Goal: Task Accomplishment & Management: Manage account settings

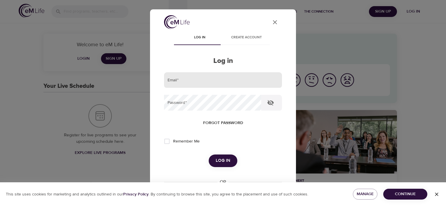
click at [192, 82] on input "email" at bounding box center [223, 80] width 118 height 16
type input "[EMAIL_ADDRESS][DOMAIN_NAME]"
click at [209, 154] on button "Log in" at bounding box center [223, 160] width 29 height 12
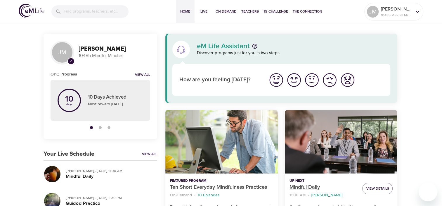
click at [309, 186] on p "Mindful Daily" at bounding box center [323, 187] width 68 height 8
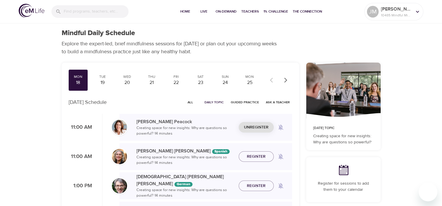
click at [265, 125] on span "Unregister" at bounding box center [256, 127] width 25 height 7
click at [102, 80] on div "19" at bounding box center [102, 82] width 15 height 7
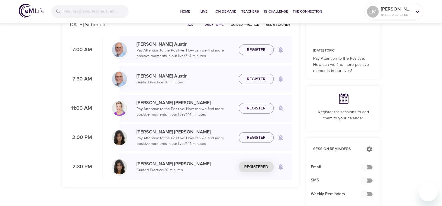
scroll to position [88, 0]
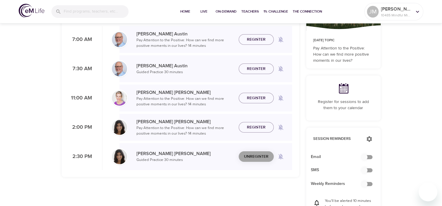
click at [266, 157] on span "Unregister" at bounding box center [256, 156] width 25 height 7
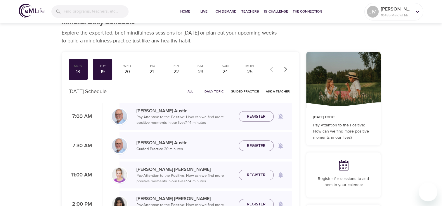
scroll to position [0, 0]
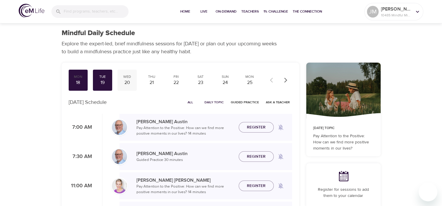
click at [129, 79] on div "20" at bounding box center [127, 82] width 15 height 7
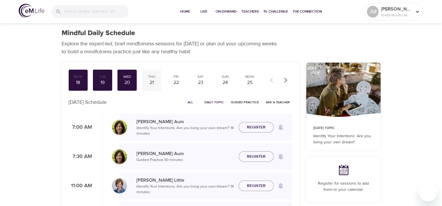
click at [152, 79] on div "21" at bounding box center [151, 82] width 15 height 7
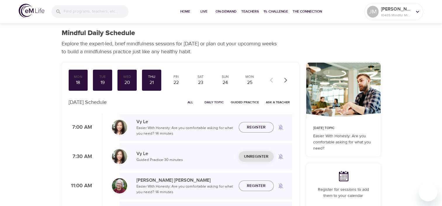
click at [255, 155] on span "Unregister" at bounding box center [256, 156] width 25 height 7
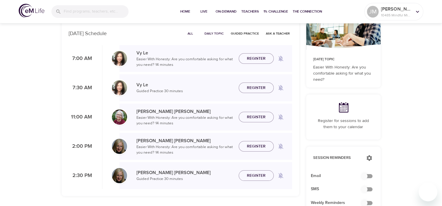
scroll to position [58, 0]
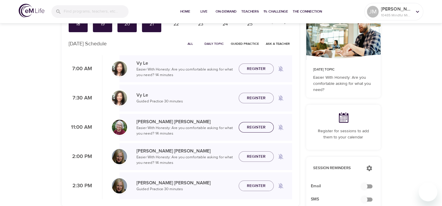
click at [252, 126] on span "Register" at bounding box center [256, 127] width 19 height 7
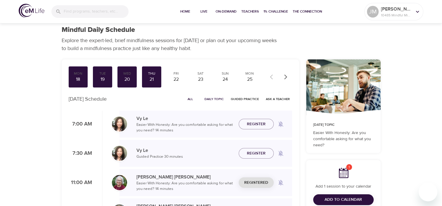
scroll to position [0, 0]
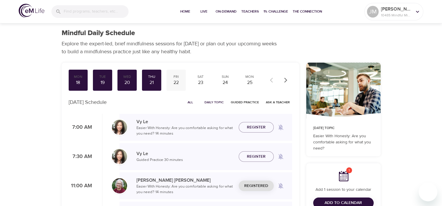
click at [179, 79] on div "22" at bounding box center [176, 82] width 15 height 7
